Goal: Consume media (video, audio): Consume media (video, audio)

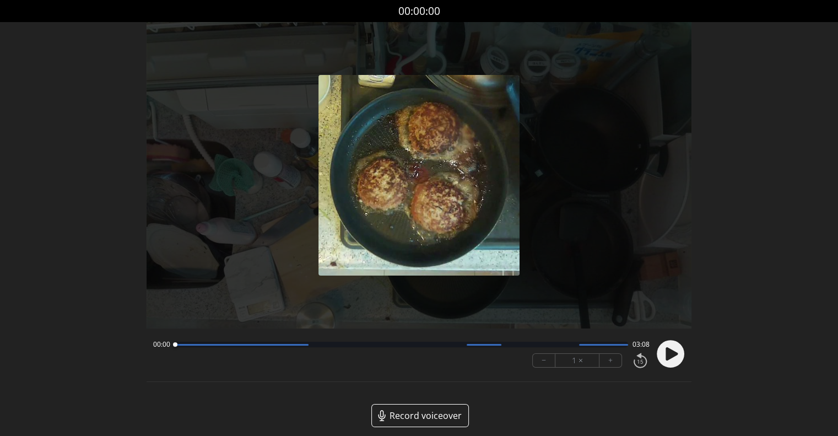
click at [664, 353] on circle at bounding box center [670, 354] width 28 height 28
click at [612, 359] on button "+" at bounding box center [610, 360] width 22 height 13
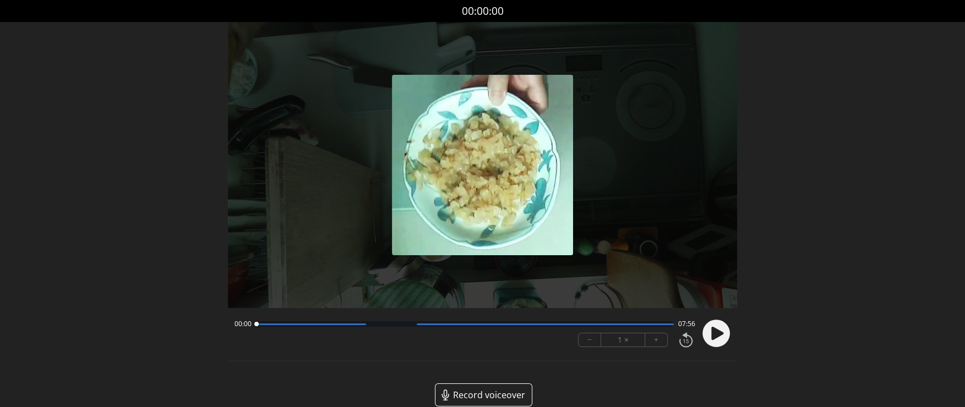
click at [708, 329] on circle at bounding box center [717, 334] width 28 height 28
click at [655, 344] on button "+" at bounding box center [656, 340] width 22 height 13
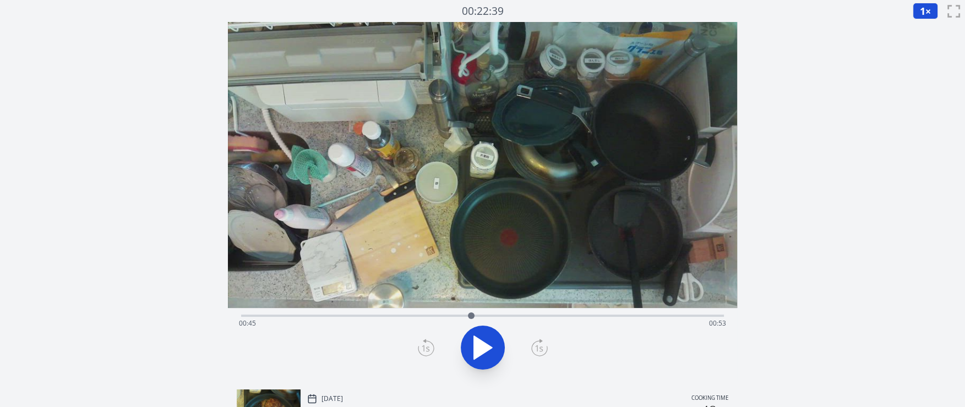
drag, startPoint x: 250, startPoint y: 316, endPoint x: 471, endPoint y: 312, distance: 221.4
click at [471, 312] on div at bounding box center [471, 316] width 17 height 17
click at [562, 326] on div "Time elapsed: 01:24 Time remaining: 00:13" at bounding box center [482, 324] width 487 height 18
click at [566, 328] on div "Time elapsed: 01:37 Time remaining: 00:00" at bounding box center [482, 324] width 487 height 18
click at [569, 313] on div at bounding box center [569, 316] width 7 height 7
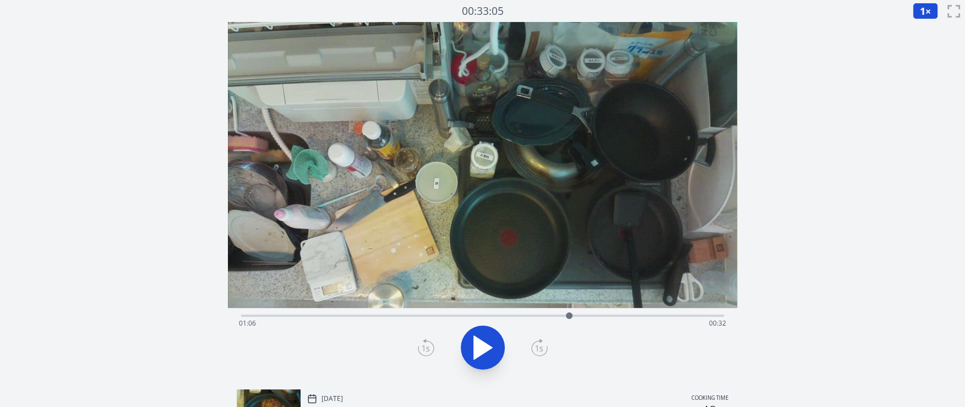
click at [541, 350] on icon at bounding box center [539, 349] width 8 height 7
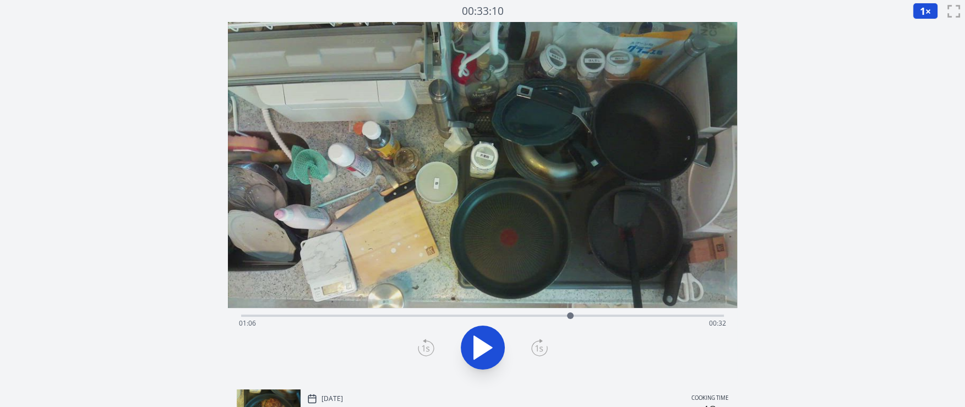
click at [541, 350] on icon at bounding box center [539, 349] width 8 height 7
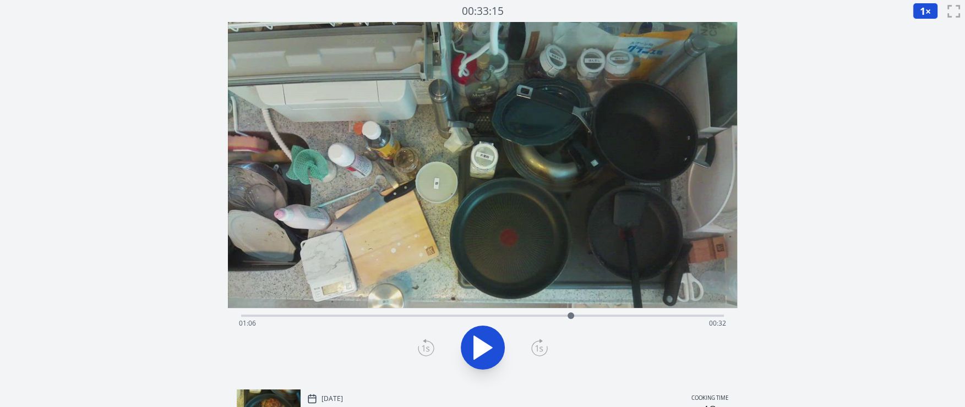
click at [541, 350] on icon at bounding box center [539, 349] width 8 height 7
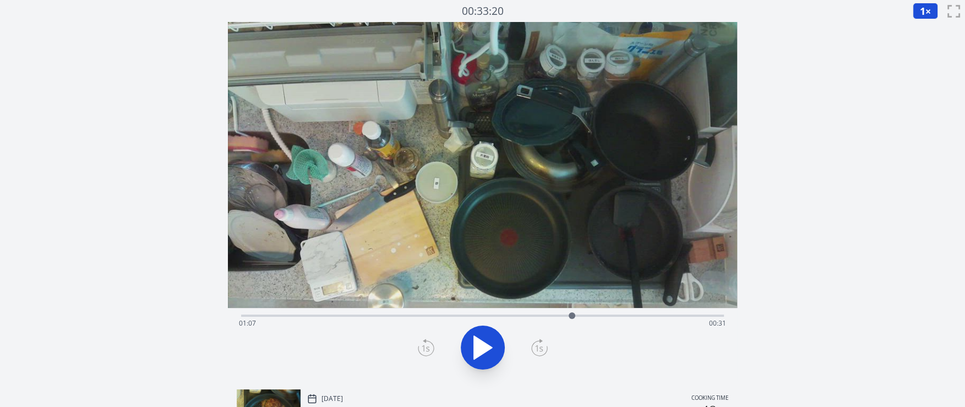
click at [541, 350] on icon at bounding box center [539, 349] width 8 height 7
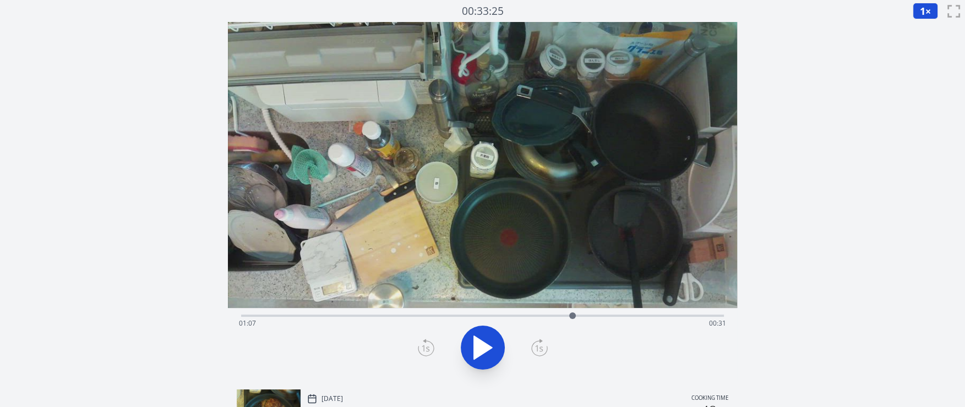
click at [541, 350] on icon at bounding box center [539, 349] width 8 height 7
drag, startPoint x: 575, startPoint y: 317, endPoint x: 611, endPoint y: 313, distance: 36.6
click at [611, 313] on div at bounding box center [611, 316] width 7 height 7
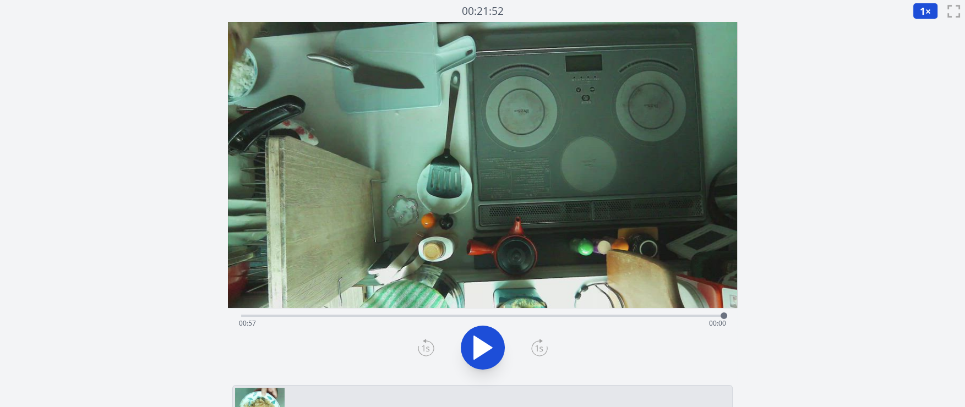
drag, startPoint x: 381, startPoint y: 314, endPoint x: 744, endPoint y: 282, distance: 364.8
click at [741, 286] on div "Discard Recording? You will not be able to recover this once discarded. Cancel …" at bounding box center [482, 377] width 965 height 755
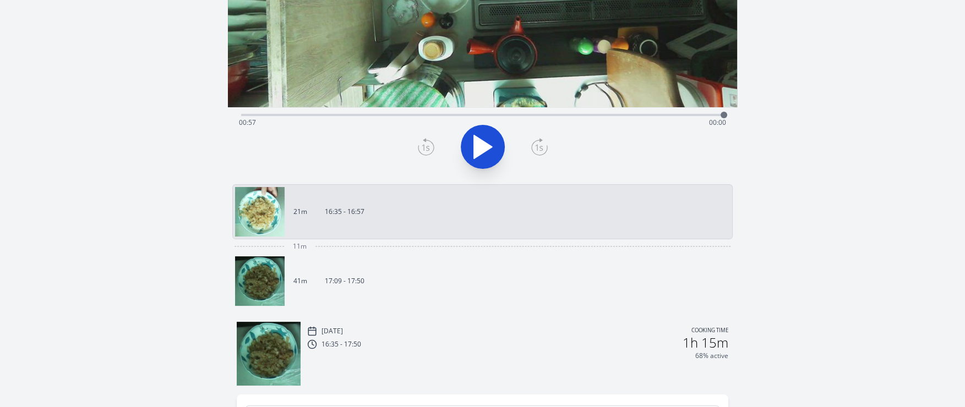
scroll to position [220, 0]
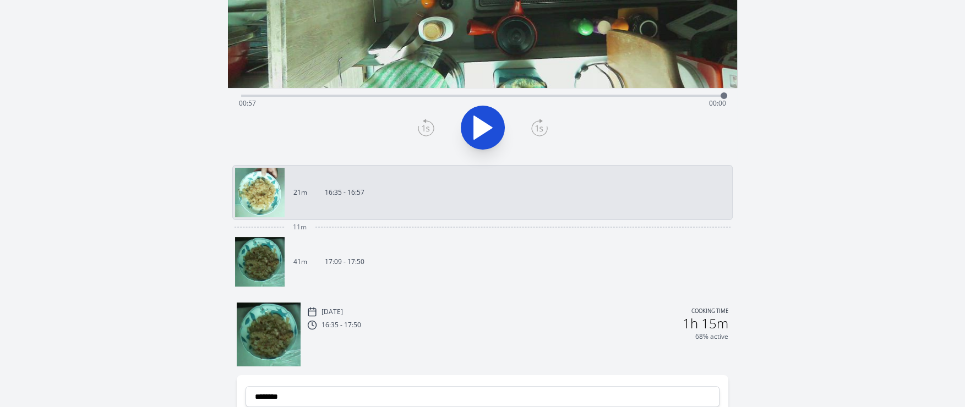
click at [485, 252] on link "41m 17:09 - 17:50" at bounding box center [478, 262] width 486 height 50
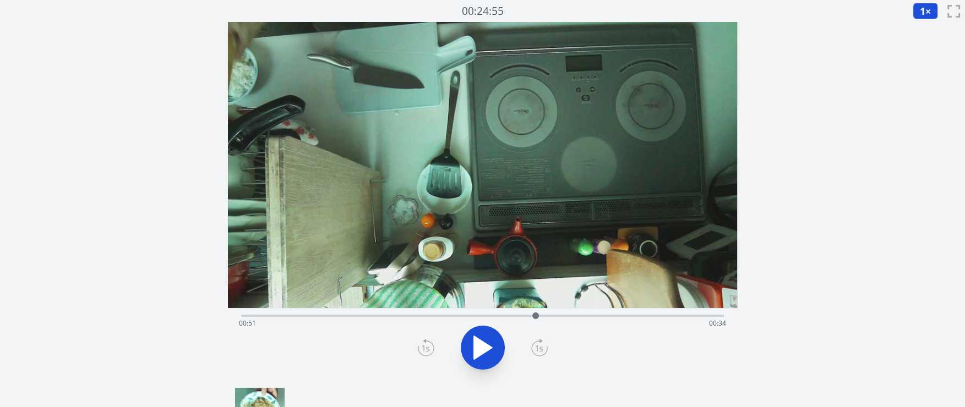
drag, startPoint x: 425, startPoint y: 316, endPoint x: 551, endPoint y: 343, distance: 128.4
click at [539, 336] on div "Time elapsed: 00:51 Time remaining: 00:34" at bounding box center [482, 344] width 509 height 73
click at [501, 314] on div "Time elapsed: 01:21 Time remaining: 00:04" at bounding box center [482, 314] width 483 height 13
click at [471, 313] on div "Time elapsed: 01:25 Time remaining: 00:00" at bounding box center [482, 314] width 483 height 13
click at [431, 313] on div "Time elapsed: 00:40 Time remaining: 00:45" at bounding box center [482, 314] width 483 height 13
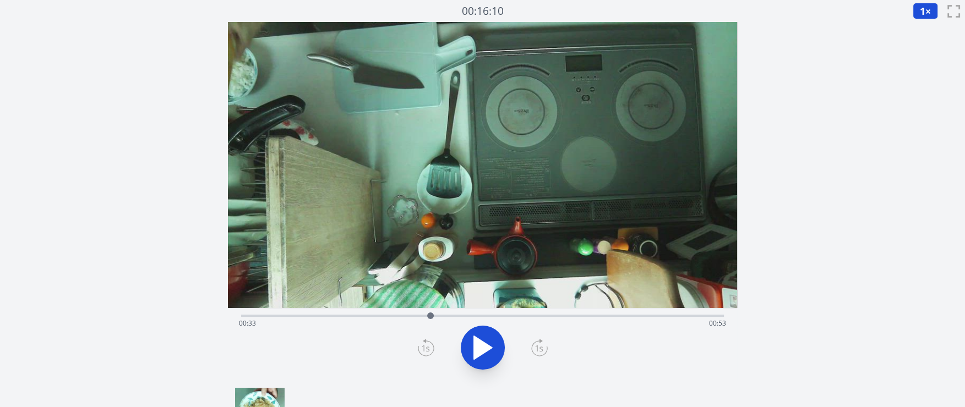
click at [365, 315] on div "Time elapsed: 00:33 Time remaining: 00:53" at bounding box center [482, 324] width 487 height 18
click at [337, 316] on div "Time elapsed: 00:21 Time remaining: 01:04" at bounding box center [482, 324] width 487 height 18
drag, startPoint x: 339, startPoint y: 315, endPoint x: 388, endPoint y: 323, distance: 49.6
click at [388, 323] on div at bounding box center [387, 316] width 17 height 17
drag, startPoint x: 388, startPoint y: 323, endPoint x: 300, endPoint y: 323, distance: 88.1
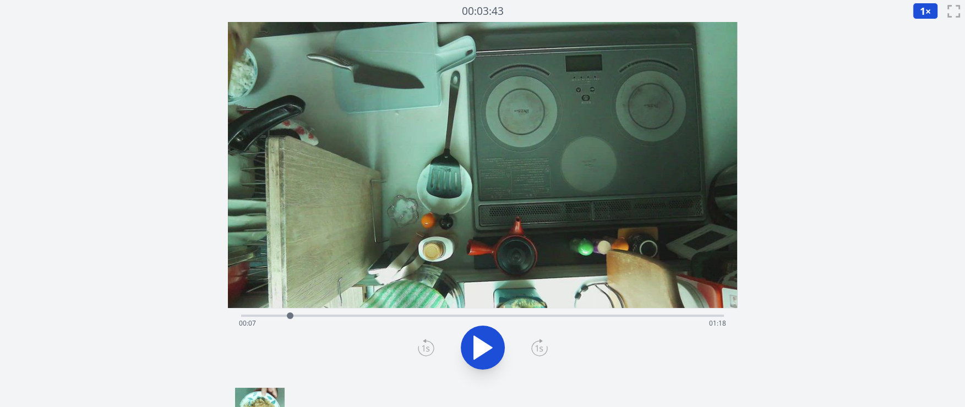
click at [298, 323] on div at bounding box center [290, 316] width 17 height 17
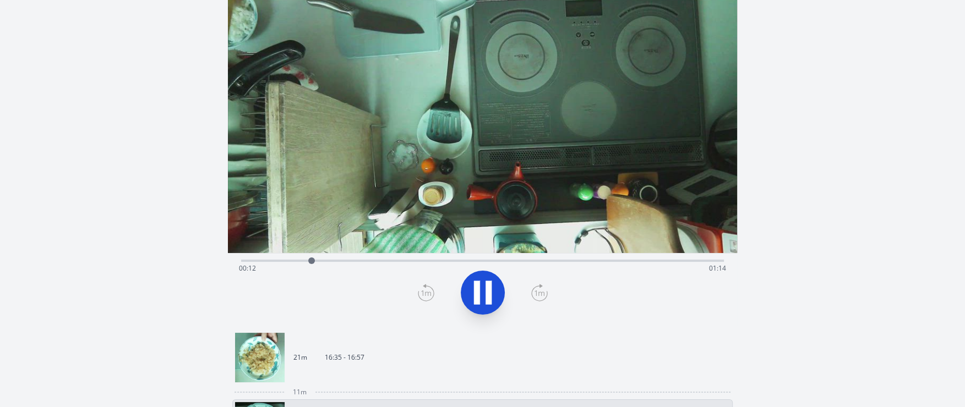
scroll to position [165, 0]
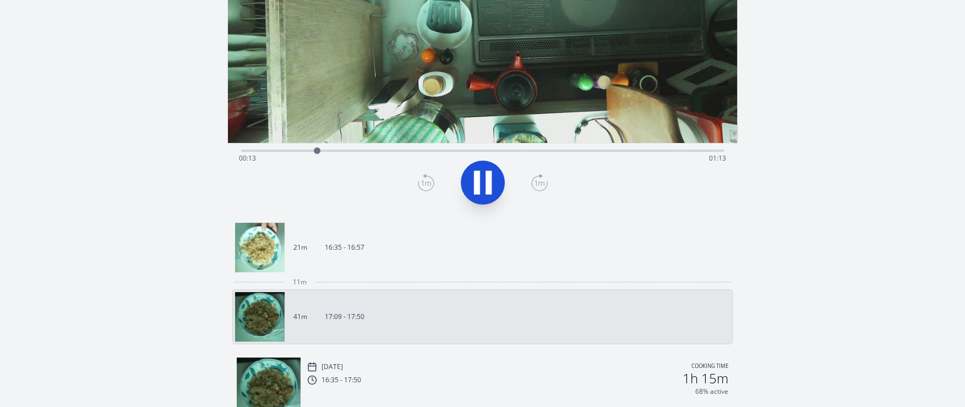
click at [504, 368] on div "[DATE] Cooking time" at bounding box center [517, 367] width 421 height 10
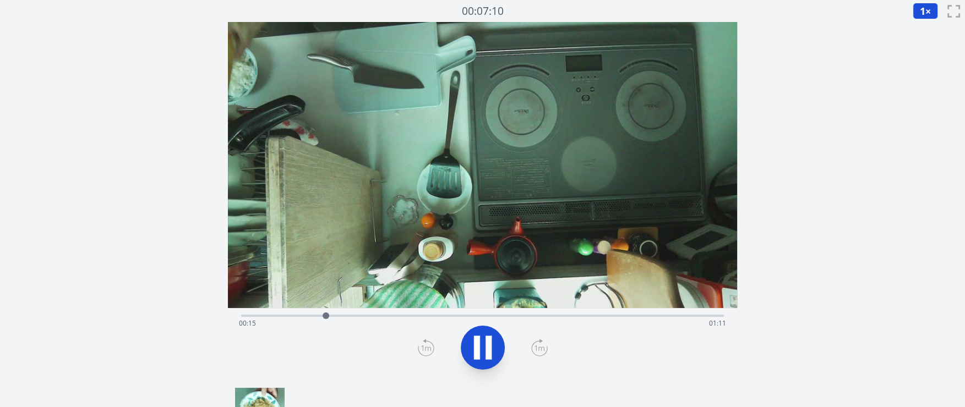
scroll to position [0, 0]
drag, startPoint x: 339, startPoint y: 314, endPoint x: 673, endPoint y: 327, distance: 333.9
click at [672, 317] on div "Time elapsed: 01:06 Time remaining: 00:20" at bounding box center [482, 316] width 483 height 2
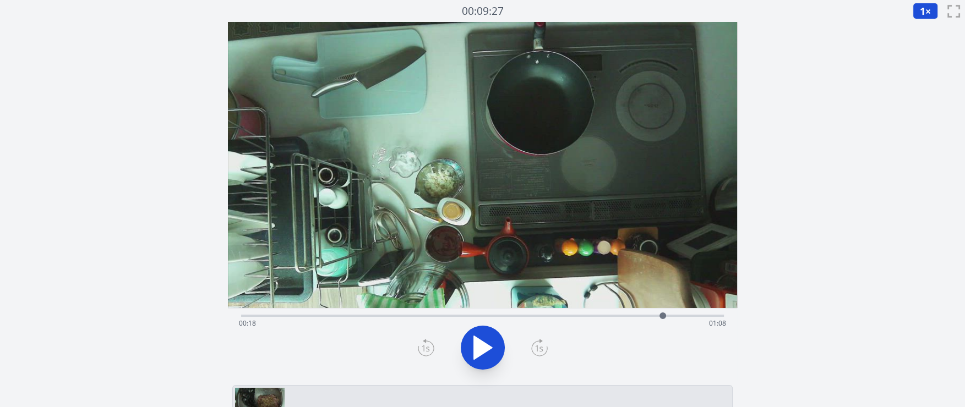
drag, startPoint x: 242, startPoint y: 316, endPoint x: 663, endPoint y: 323, distance: 420.7
click at [663, 323] on div at bounding box center [663, 316] width 17 height 17
drag, startPoint x: 682, startPoint y: 314, endPoint x: 617, endPoint y: 319, distance: 65.1
click at [623, 319] on div at bounding box center [626, 316] width 7 height 7
